Goal: Book appointment/travel/reservation

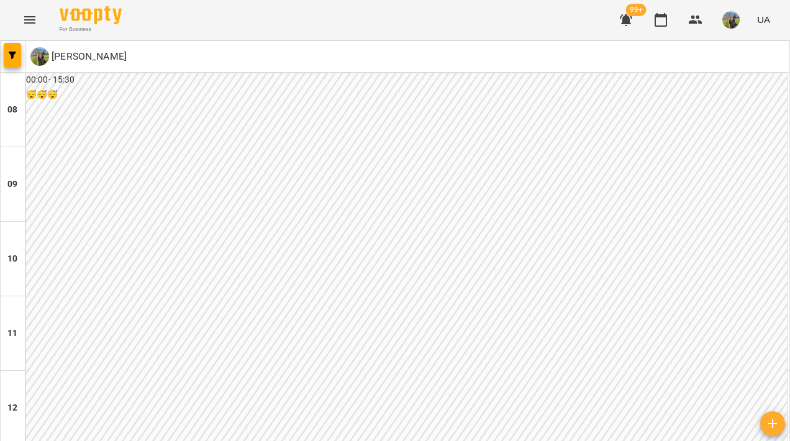
scroll to position [542, 0]
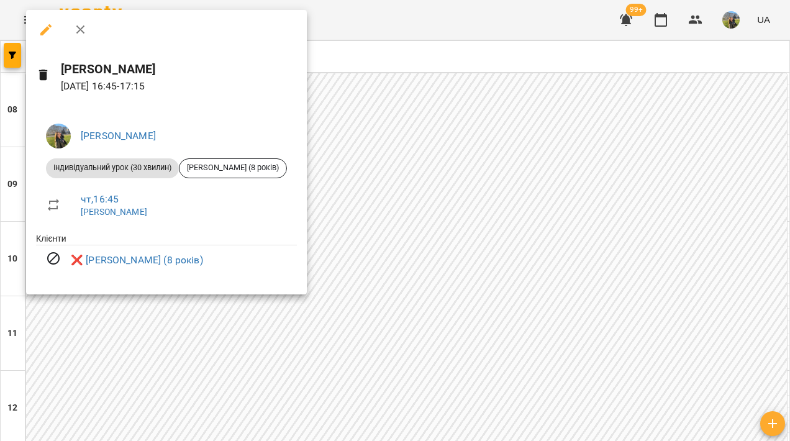
click at [439, 158] on div at bounding box center [395, 220] width 790 height 441
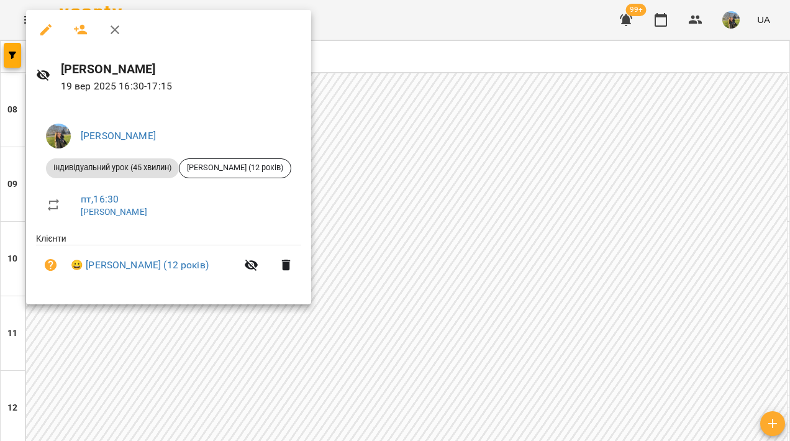
click at [526, 130] on div at bounding box center [395, 220] width 790 height 441
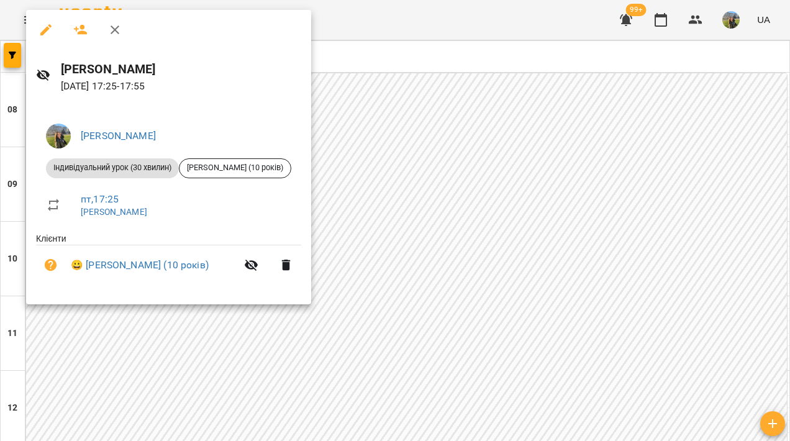
click at [527, 125] on div at bounding box center [395, 220] width 790 height 441
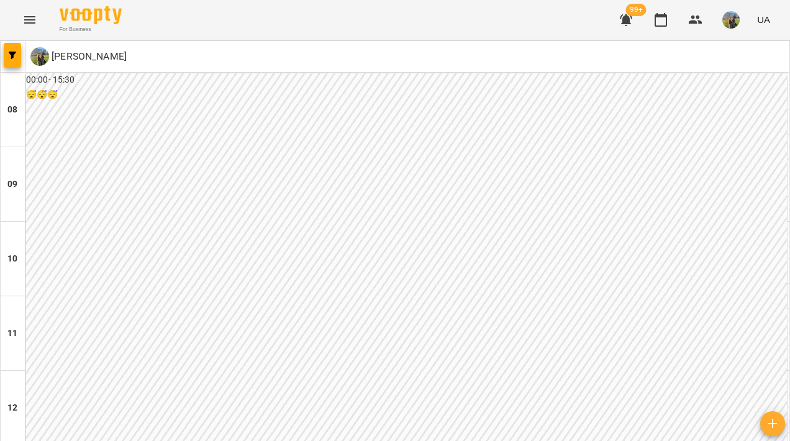
scroll to position [619, 0]
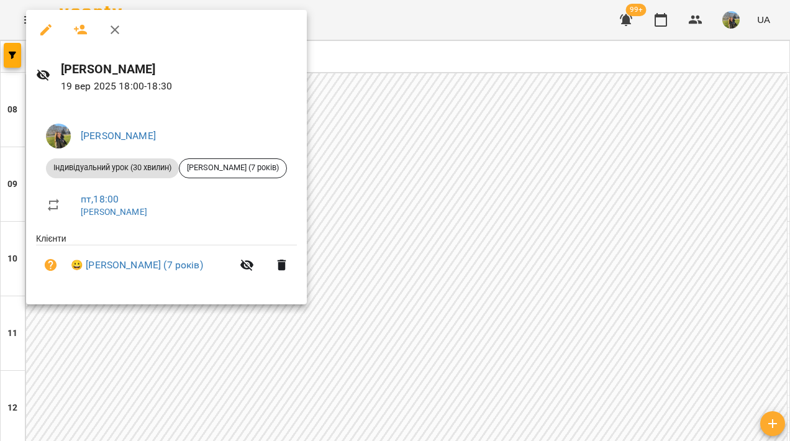
click at [608, 237] on div at bounding box center [395, 220] width 790 height 441
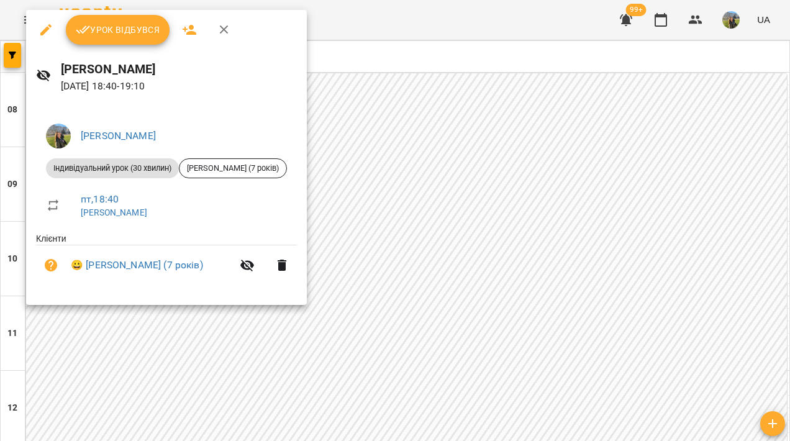
click at [558, 181] on div at bounding box center [395, 220] width 790 height 441
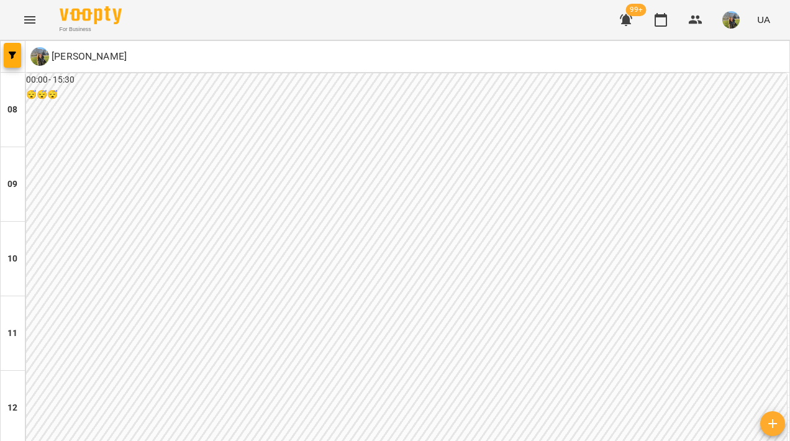
scroll to position [584, 0]
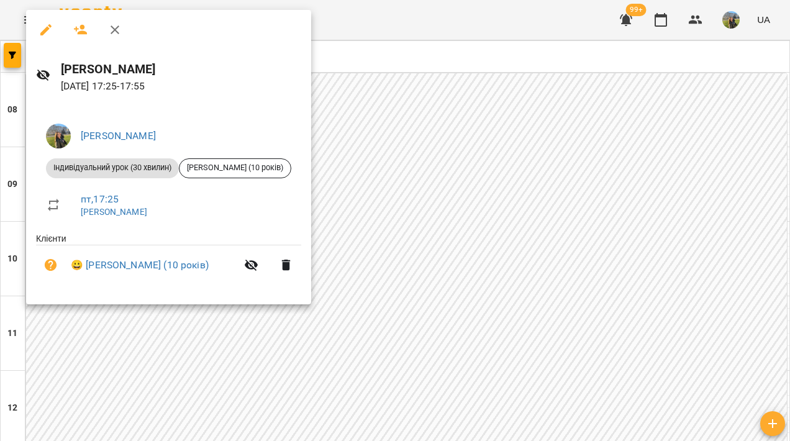
click at [514, 204] on div at bounding box center [395, 220] width 790 height 441
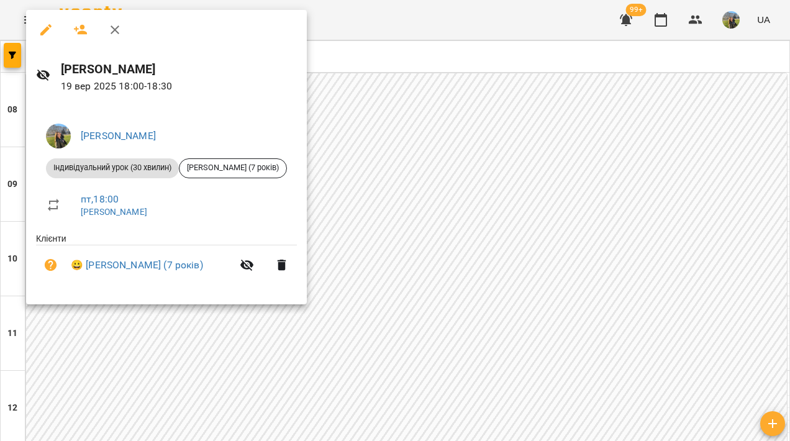
click at [352, 258] on div at bounding box center [395, 220] width 790 height 441
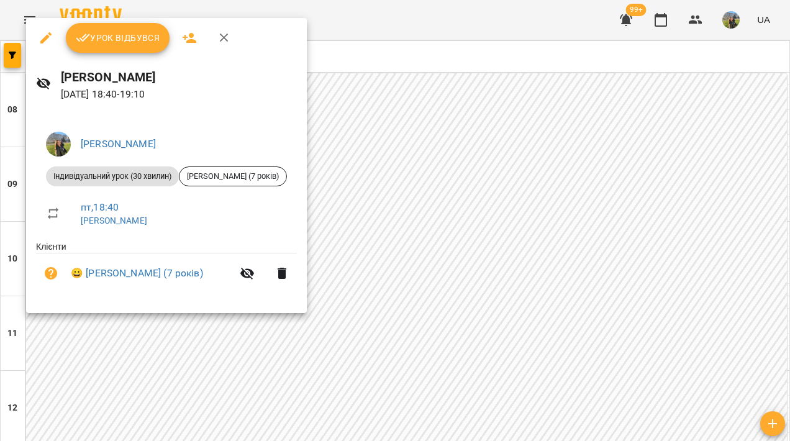
click at [342, 204] on div at bounding box center [395, 220] width 790 height 441
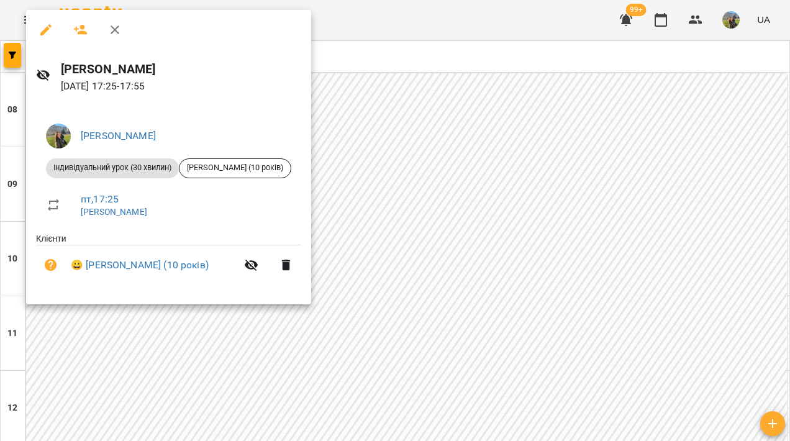
click at [385, 277] on div at bounding box center [395, 220] width 790 height 441
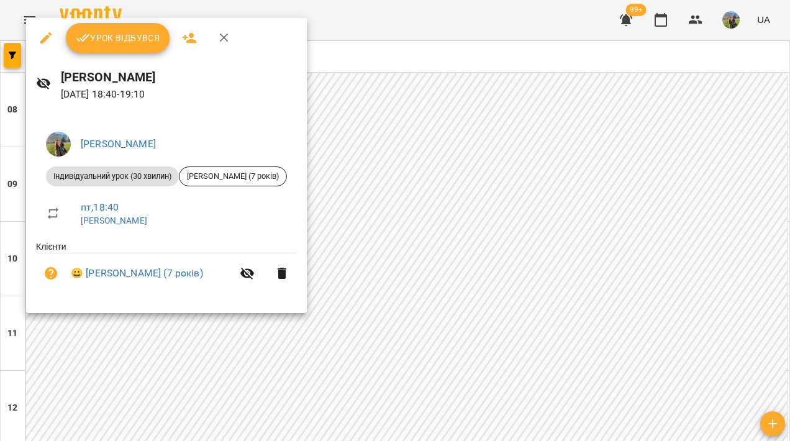
click at [398, 135] on div at bounding box center [395, 220] width 790 height 441
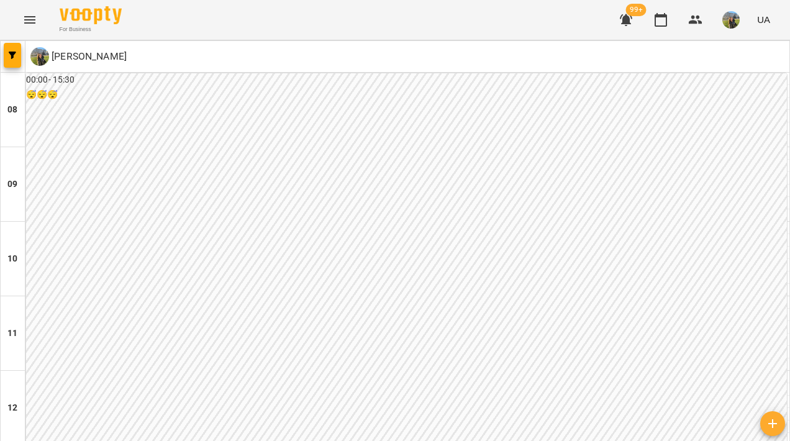
scroll to position [683, 0]
